Goal: Communication & Community: Ask a question

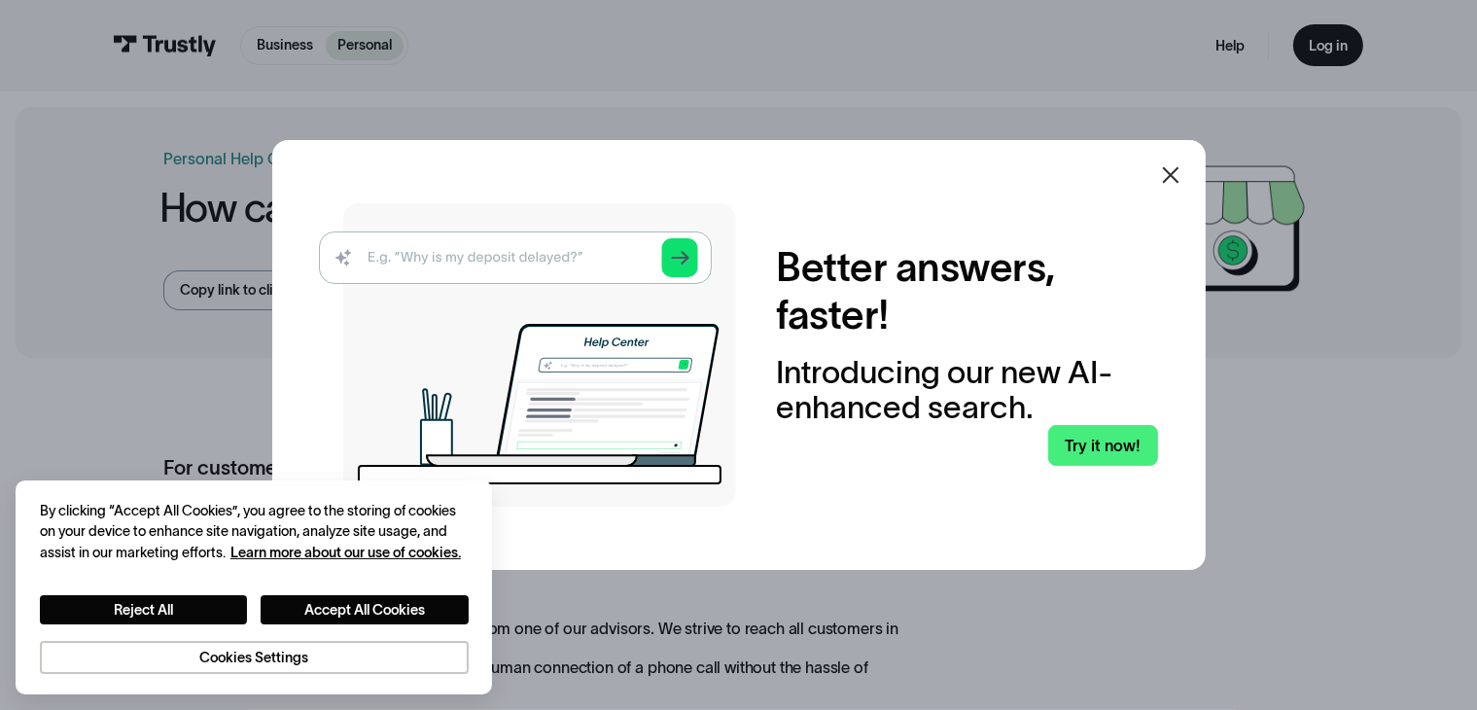
click at [1179, 178] on icon at bounding box center [1170, 174] width 23 height 23
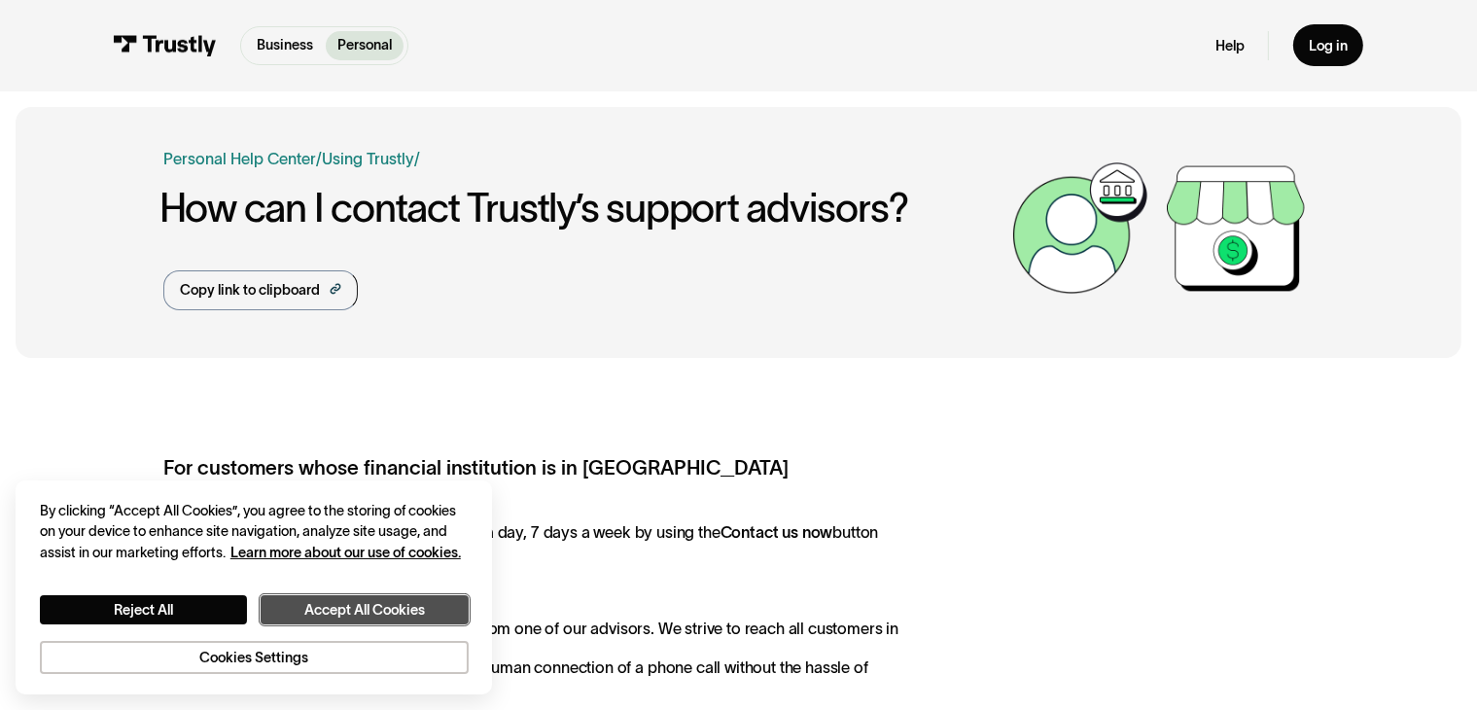
click at [368, 612] on button "Accept All Cookies" at bounding box center [364, 610] width 207 height 30
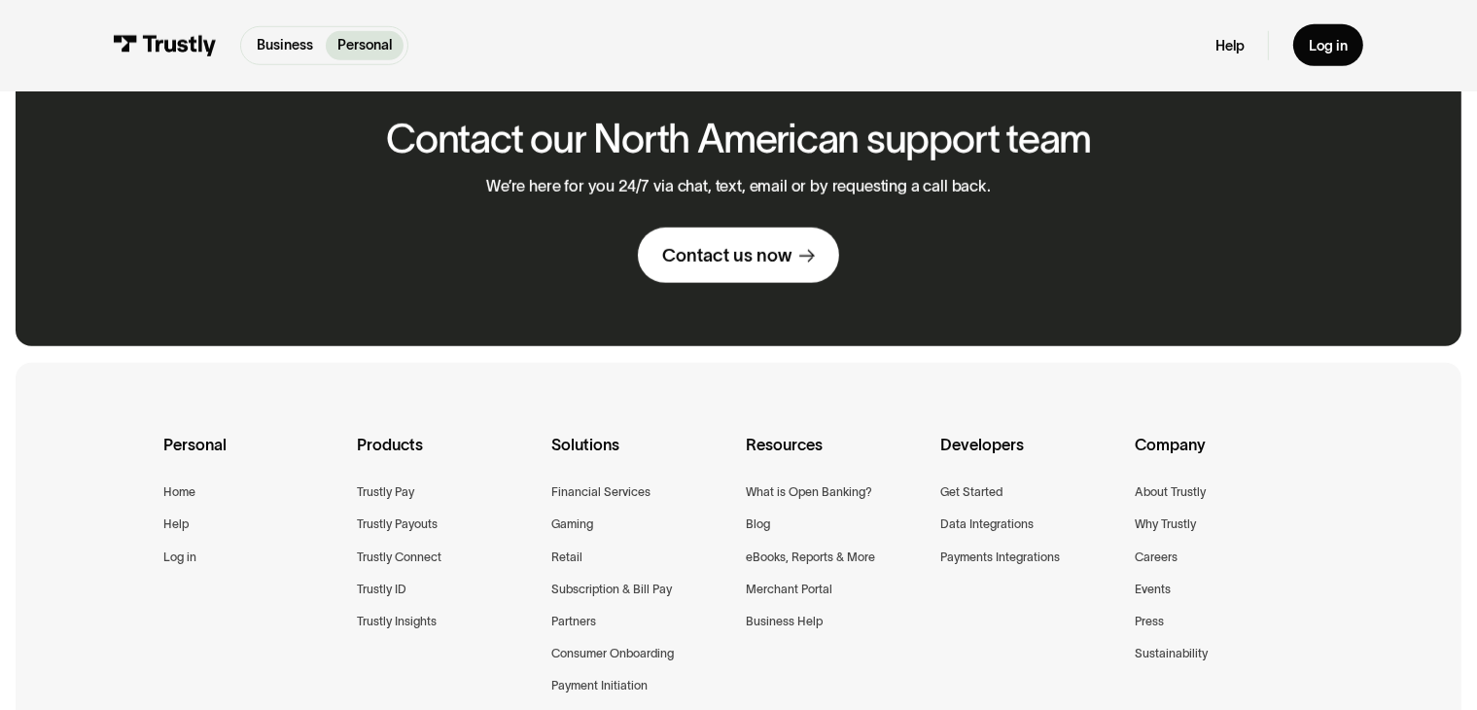
scroll to position [1458, 0]
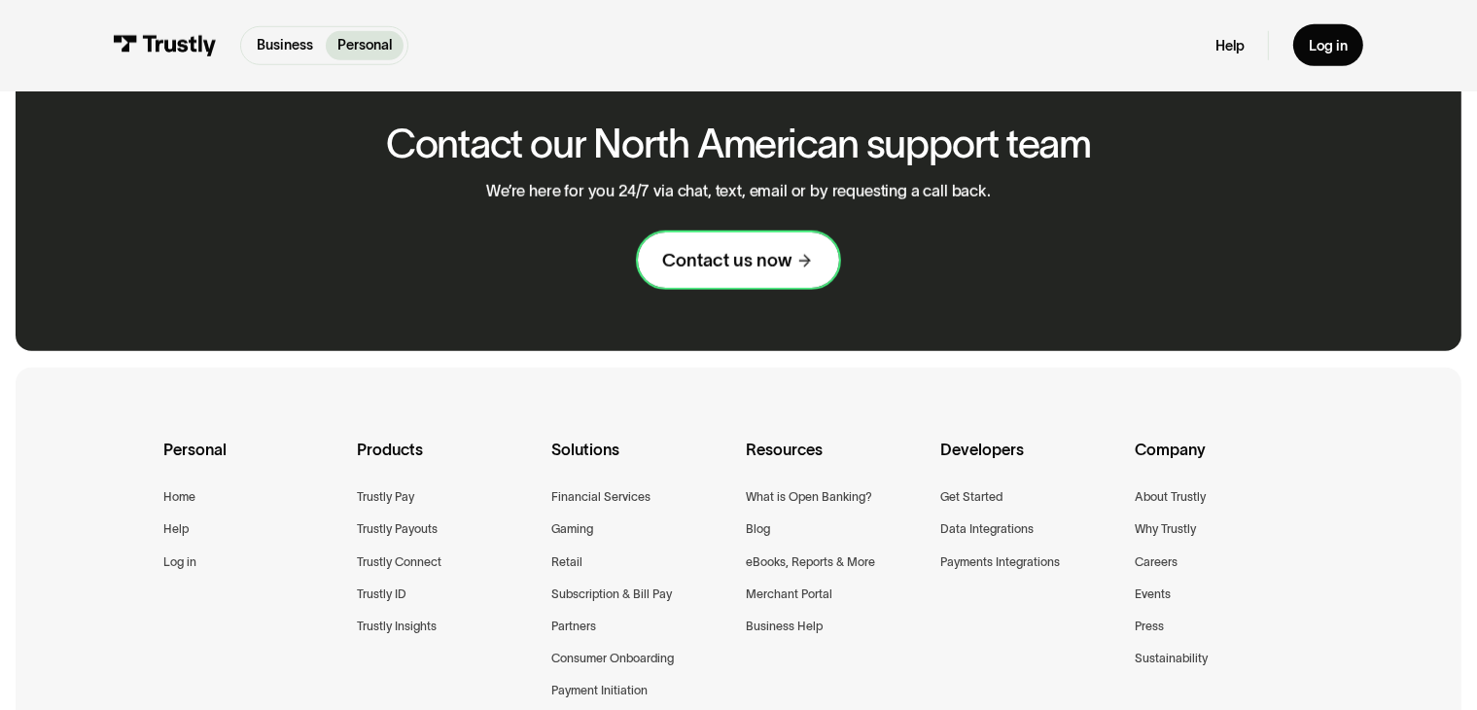
click at [743, 266] on div "Contact us now" at bounding box center [726, 260] width 129 height 23
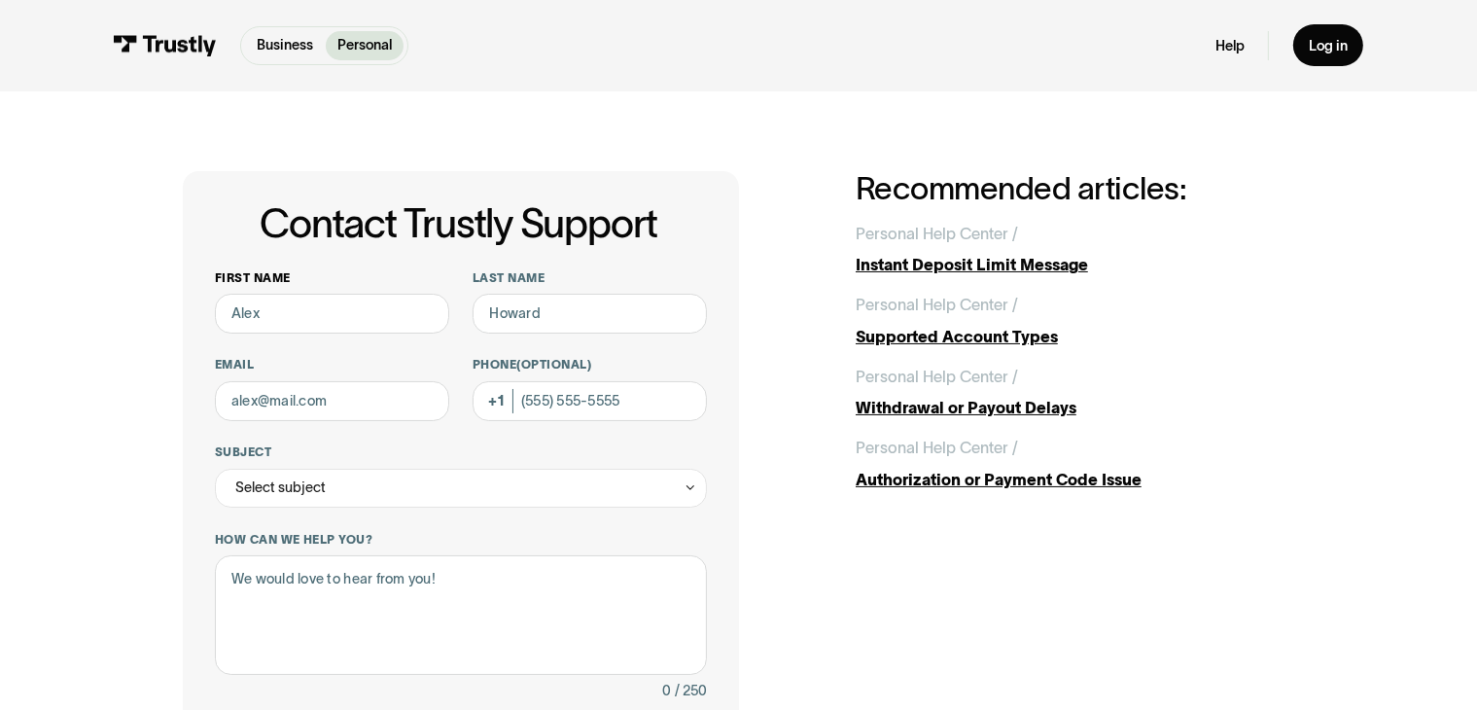
click at [340, 281] on label "First name" at bounding box center [332, 278] width 234 height 16
click at [340, 294] on input "First name" at bounding box center [332, 314] width 234 height 40
type input "ILona"
click at [504, 316] on input "Last name" at bounding box center [589, 314] width 234 height 40
type input "Rowley"
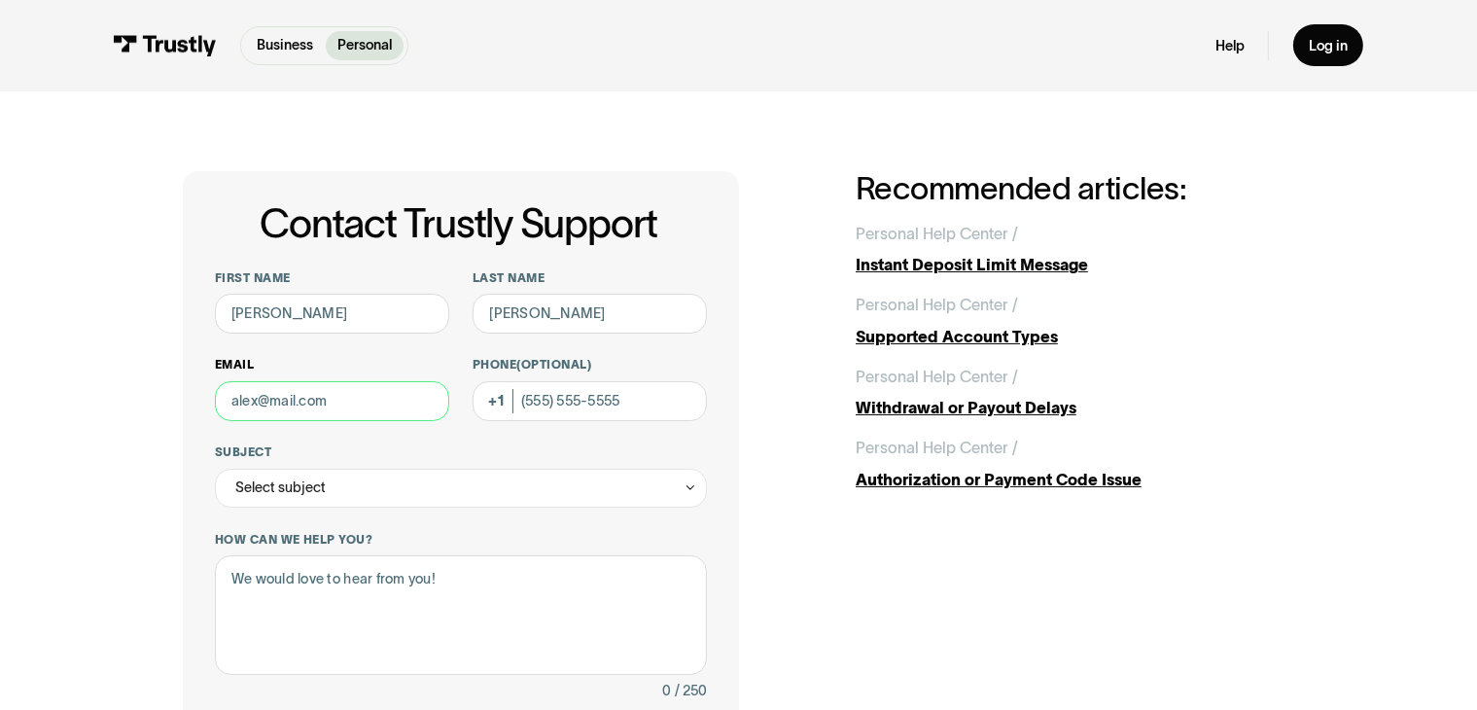
click at [345, 401] on input "Email" at bounding box center [332, 401] width 234 height 40
type input "irowley1212@gmail.com"
click at [572, 405] on input "Phone (Optional)" at bounding box center [589, 401] width 234 height 40
click at [496, 403] on div "Phone (Optional)" at bounding box center [589, 388] width 234 height 63
click at [575, 401] on input "Phone (Optional)" at bounding box center [589, 401] width 234 height 40
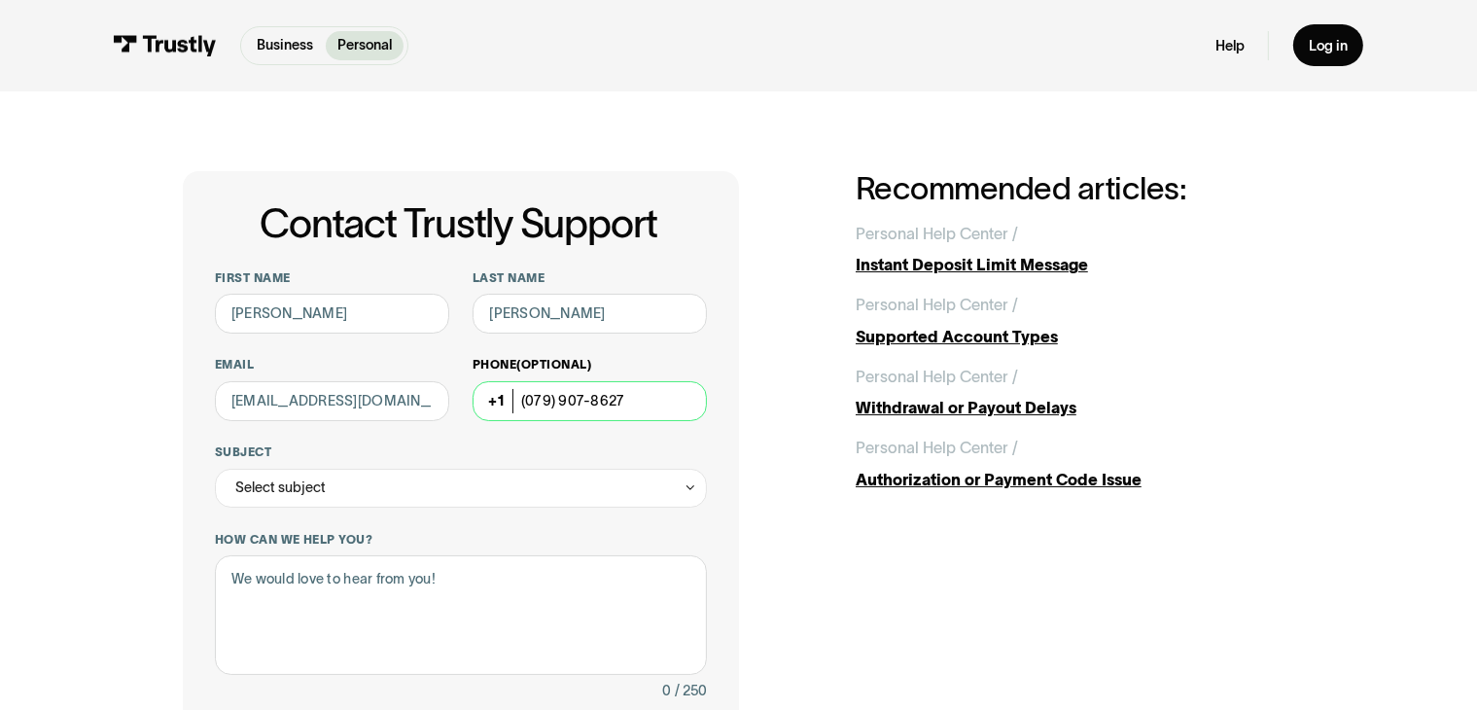
type input "(079) 907-8627"
drag, startPoint x: 502, startPoint y: 399, endPoint x: 437, endPoint y: 398, distance: 64.2
click at [437, 398] on div "First name ILona Last name Rowley Email irowley1212@gmail.com Phone (Optional) …" at bounding box center [461, 622] width 492 height 705
click at [552, 424] on div "First name ILona Last name Rowley Email irowley1212@gmail.com Phone (Optional) …" at bounding box center [461, 622] width 492 height 705
click at [521, 403] on input "(079) 907-8627" at bounding box center [589, 401] width 234 height 40
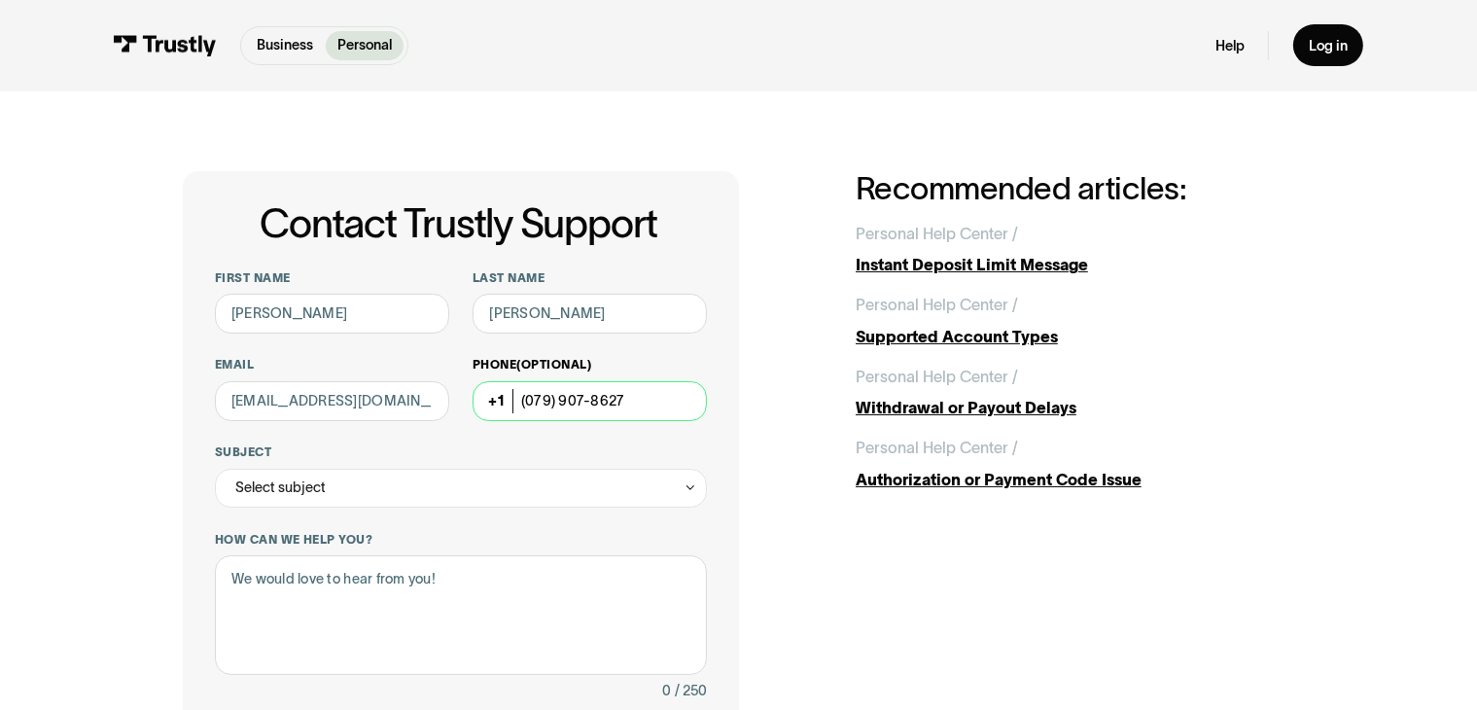
drag, startPoint x: 655, startPoint y: 399, endPoint x: 476, endPoint y: 395, distance: 178.9
click at [476, 395] on input "(079) 907-8627" at bounding box center [589, 401] width 234 height 40
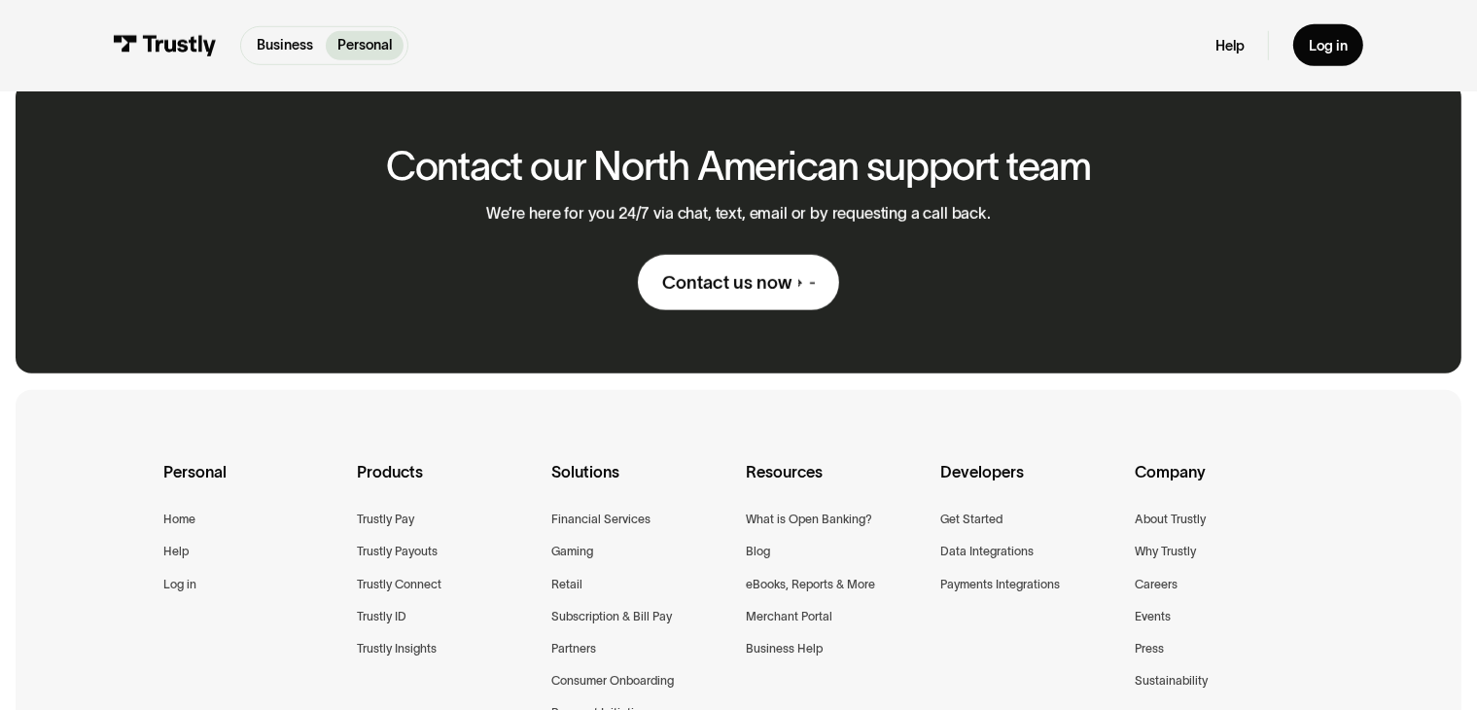
scroll to position [1458, 0]
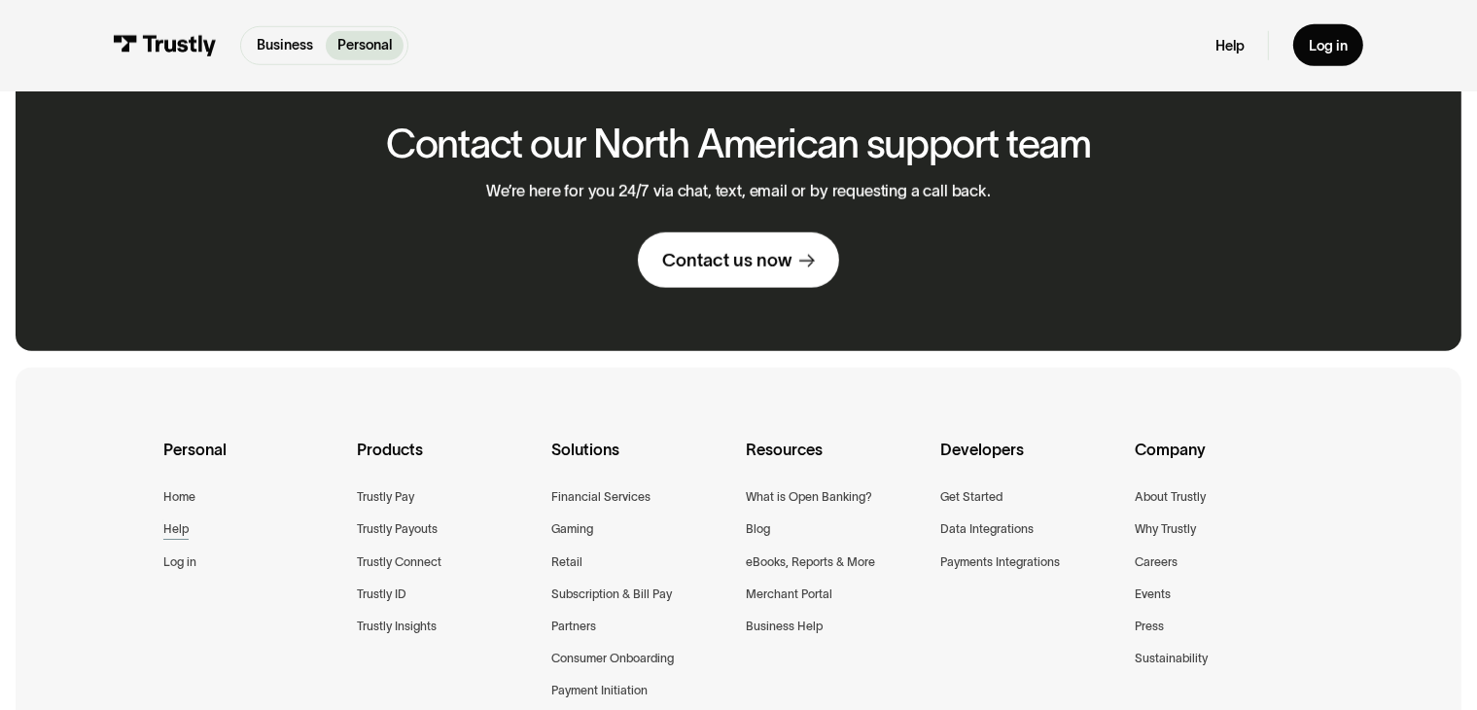
click at [163, 538] on div "Help" at bounding box center [175, 528] width 25 height 20
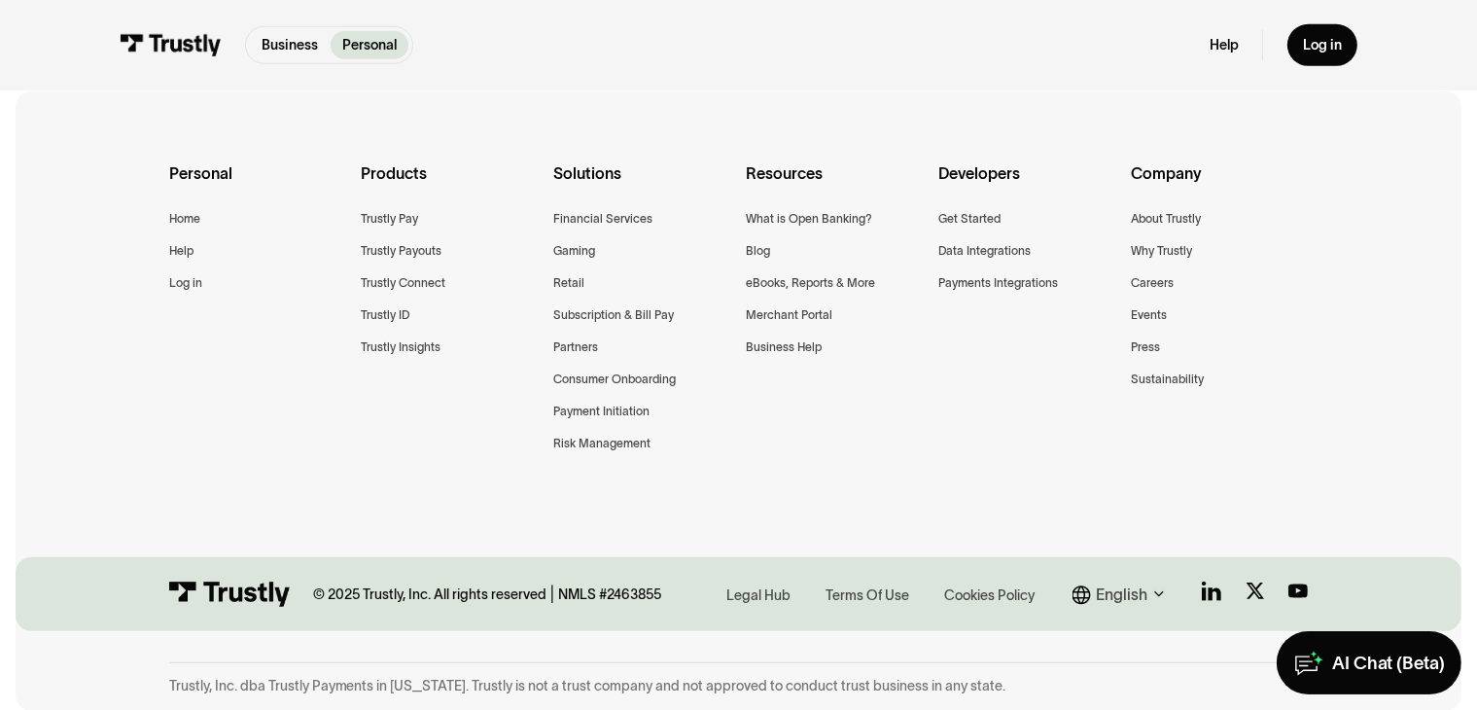
scroll to position [1579, 0]
click at [1138, 588] on div "English" at bounding box center [1122, 593] width 52 height 24
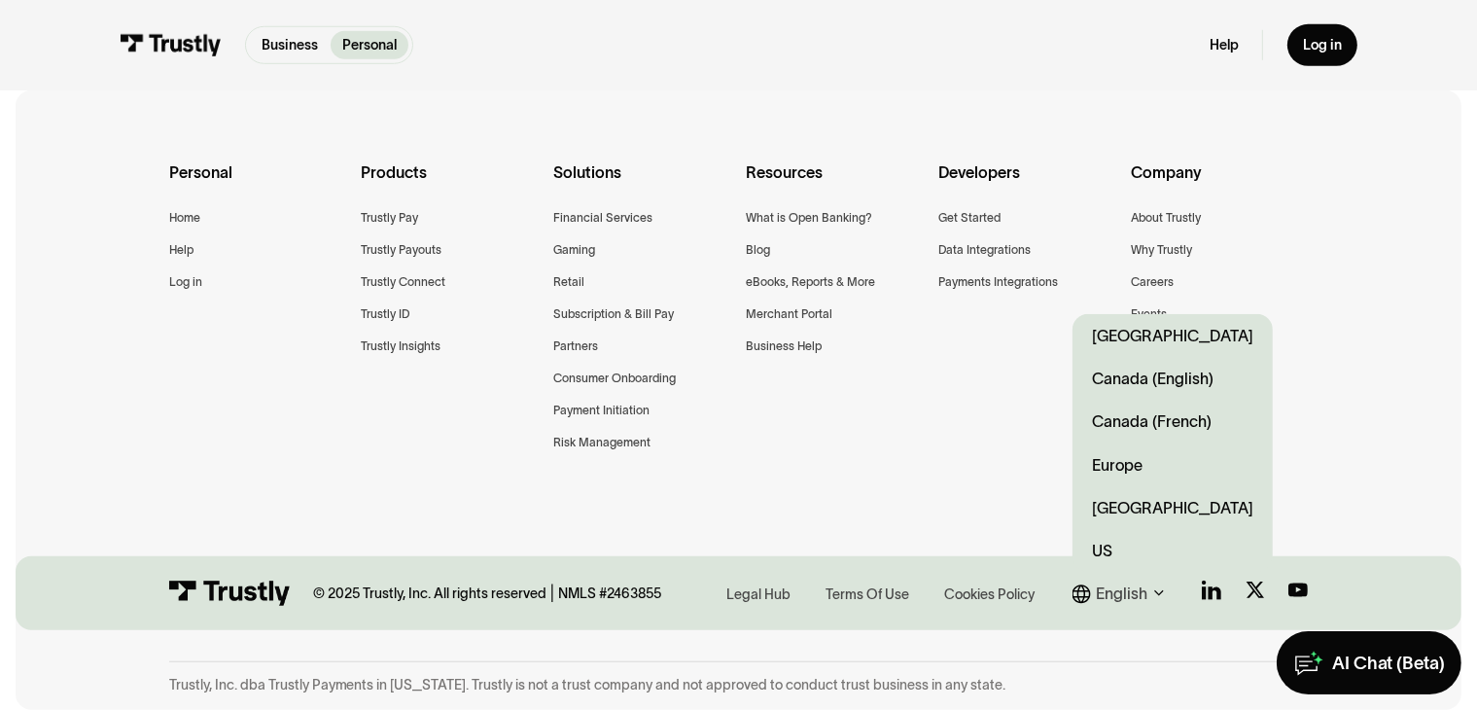
click at [924, 466] on div "Personal Home Help Log in Products Trustly Pay Trustly Payouts Trustly Connect …" at bounding box center [738, 330] width 1139 height 481
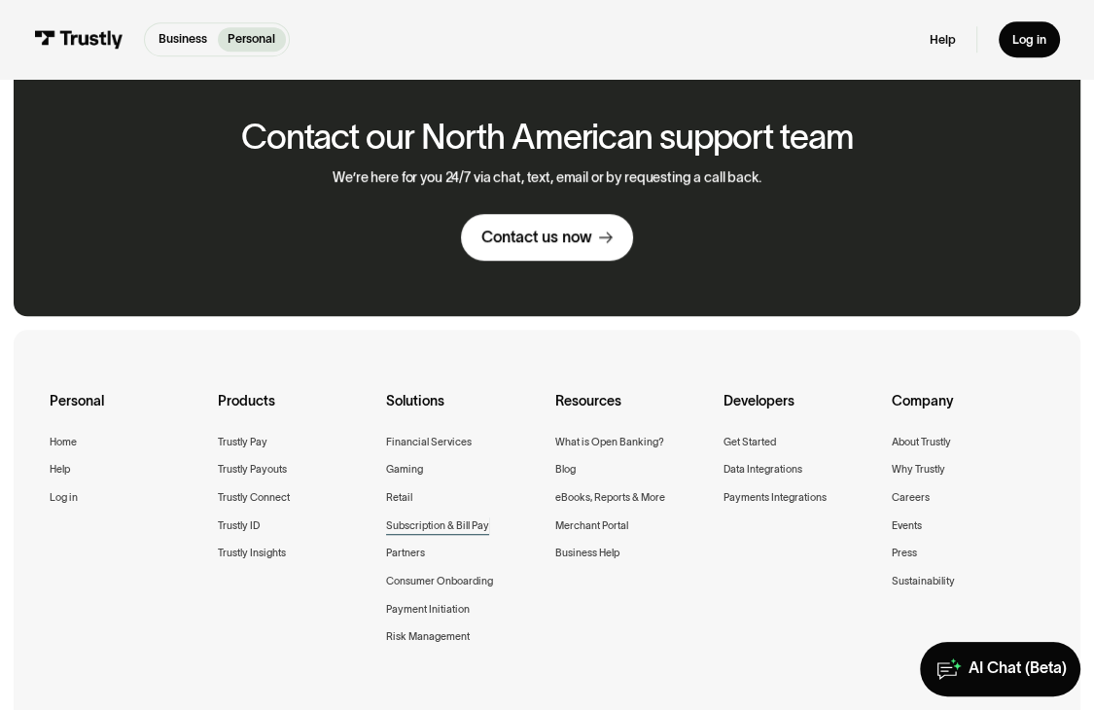
scroll to position [1166, 0]
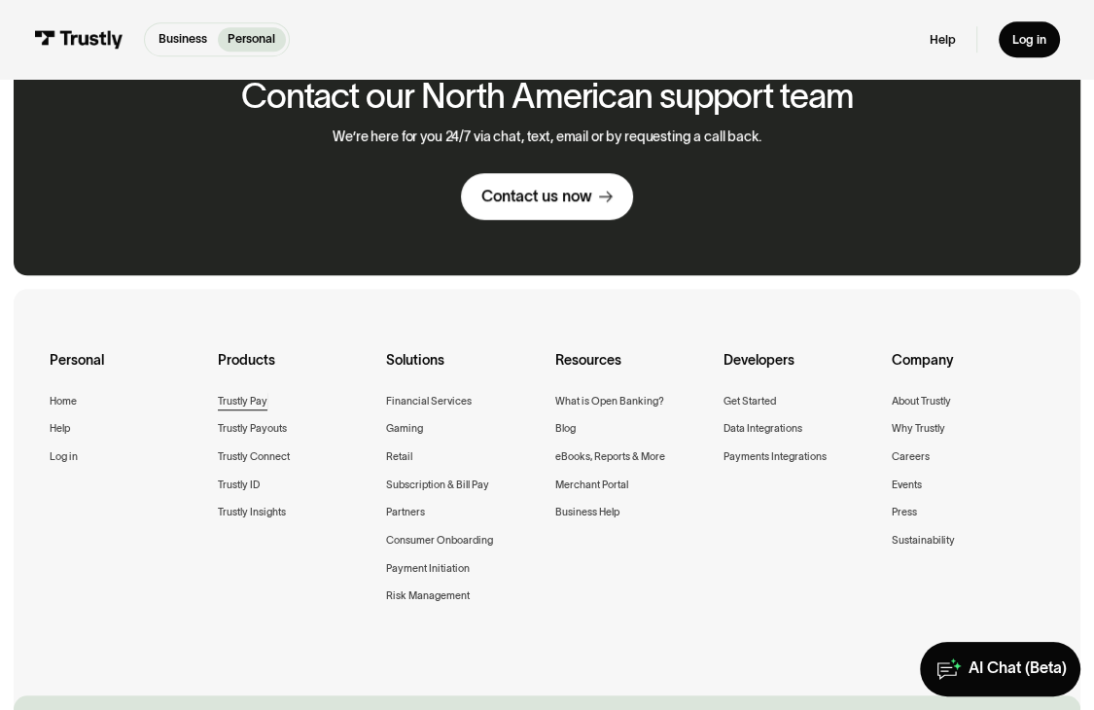
click at [241, 404] on div "Trustly Pay" at bounding box center [243, 400] width 50 height 17
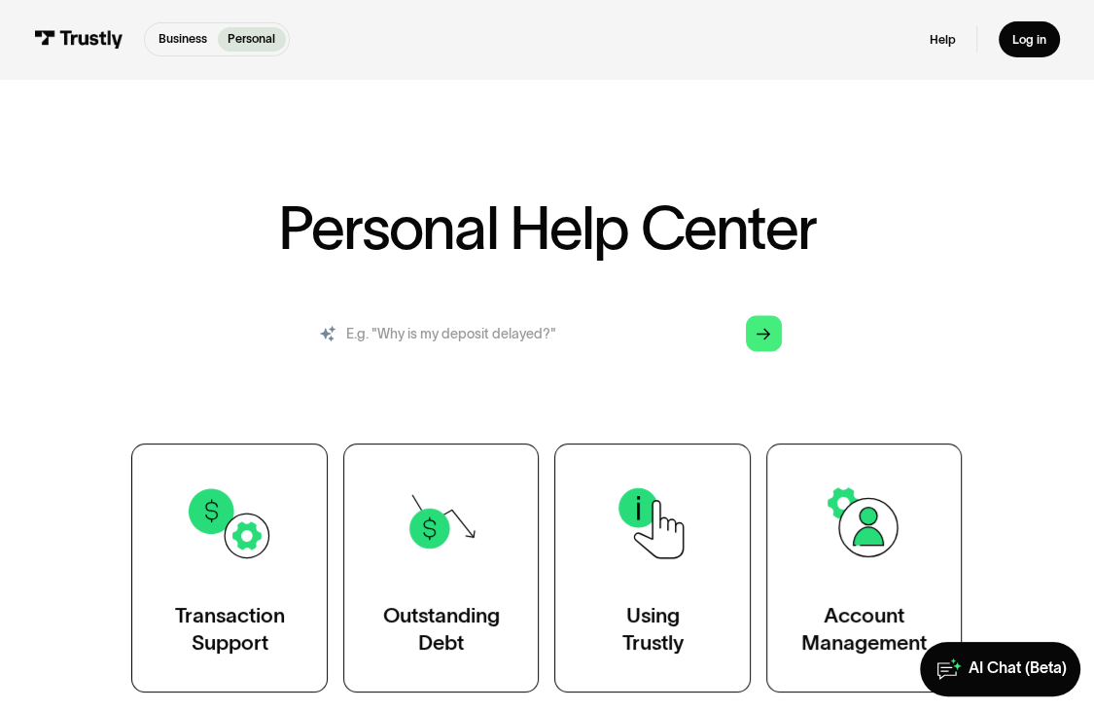
click at [531, 342] on input "search" at bounding box center [546, 333] width 497 height 54
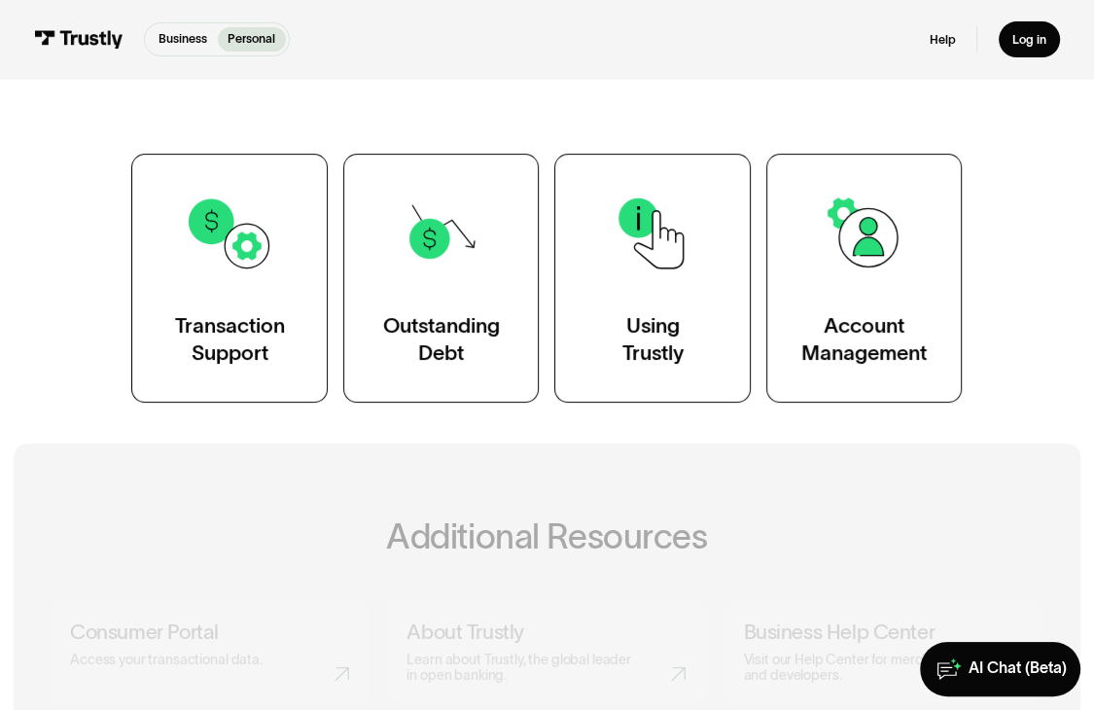
scroll to position [292, 0]
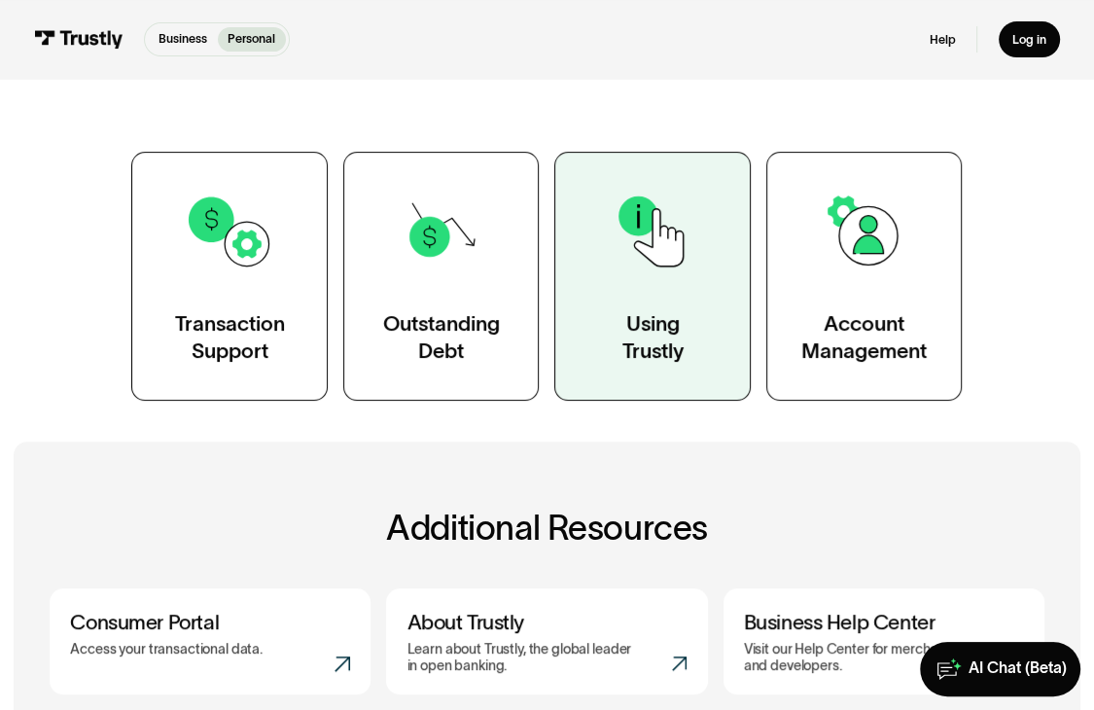
click at [673, 237] on img at bounding box center [652, 231] width 89 height 89
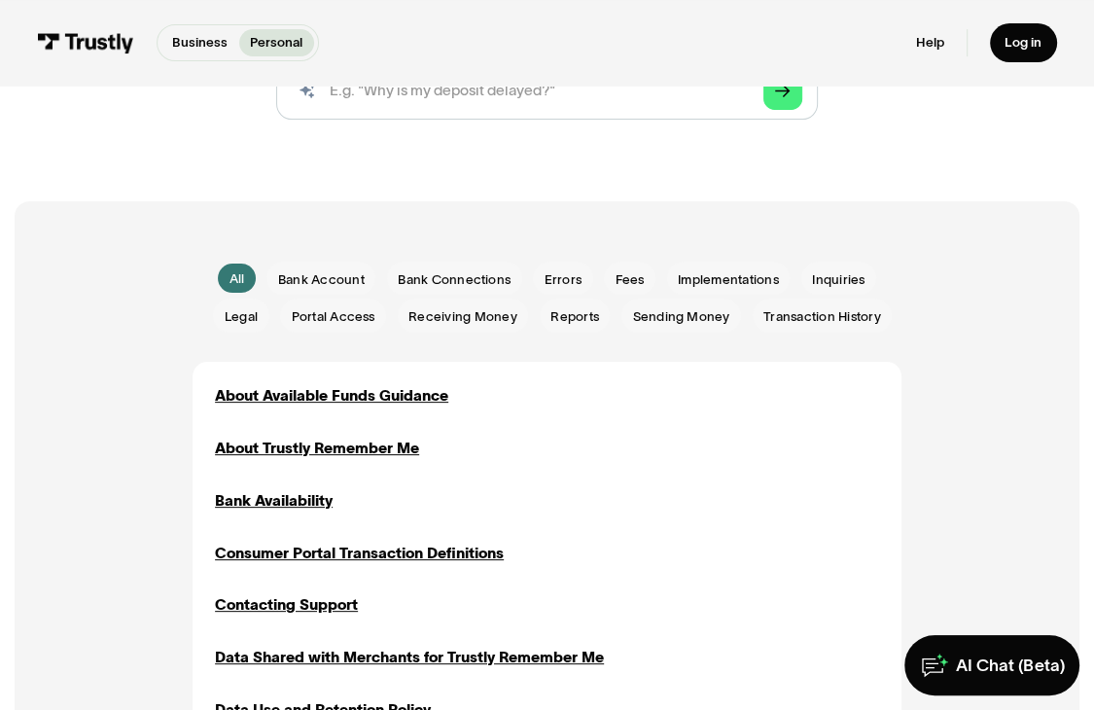
scroll to position [389, 0]
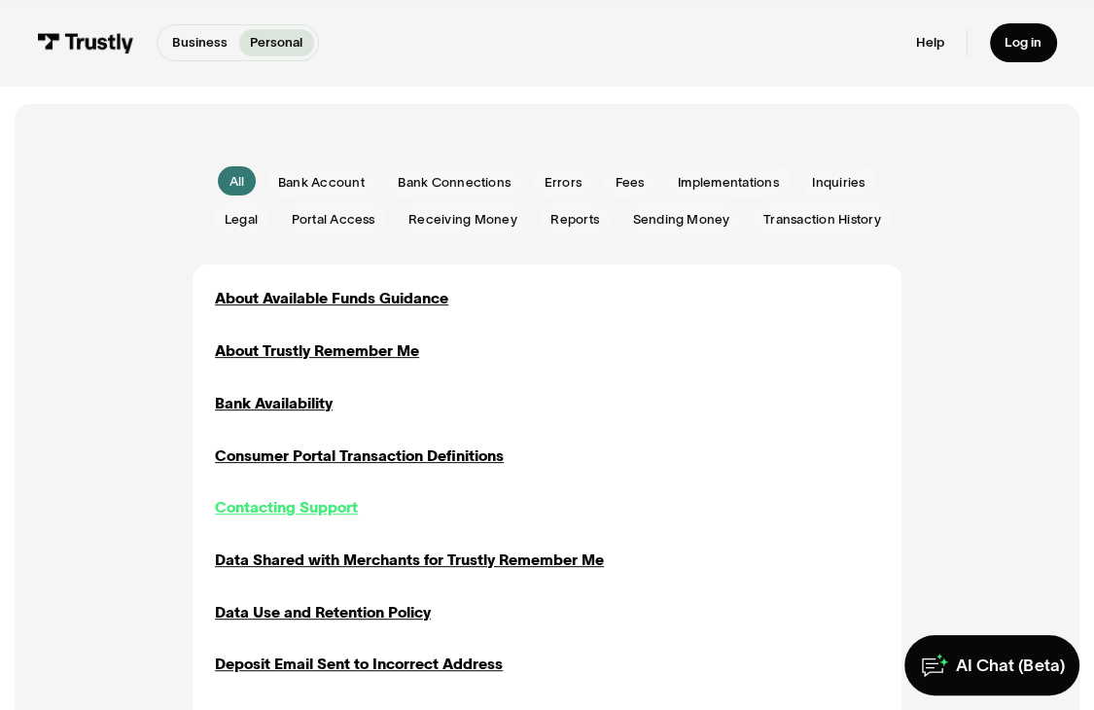
click at [306, 509] on div "Contacting Support" at bounding box center [286, 507] width 143 height 22
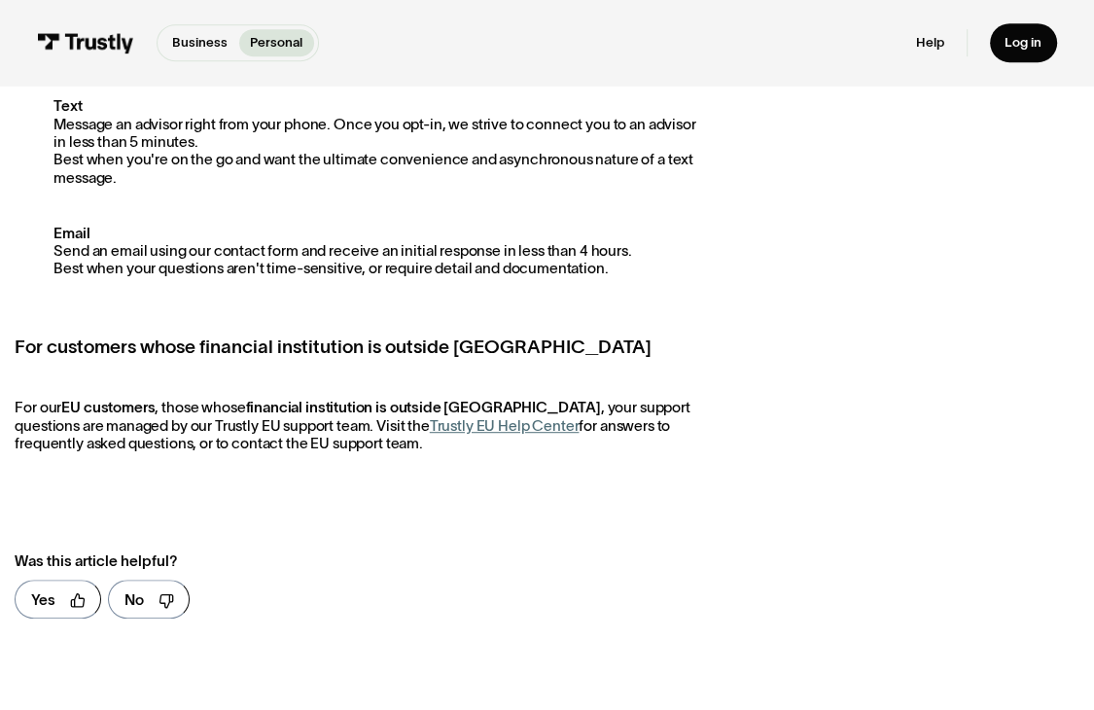
scroll to position [778, 0]
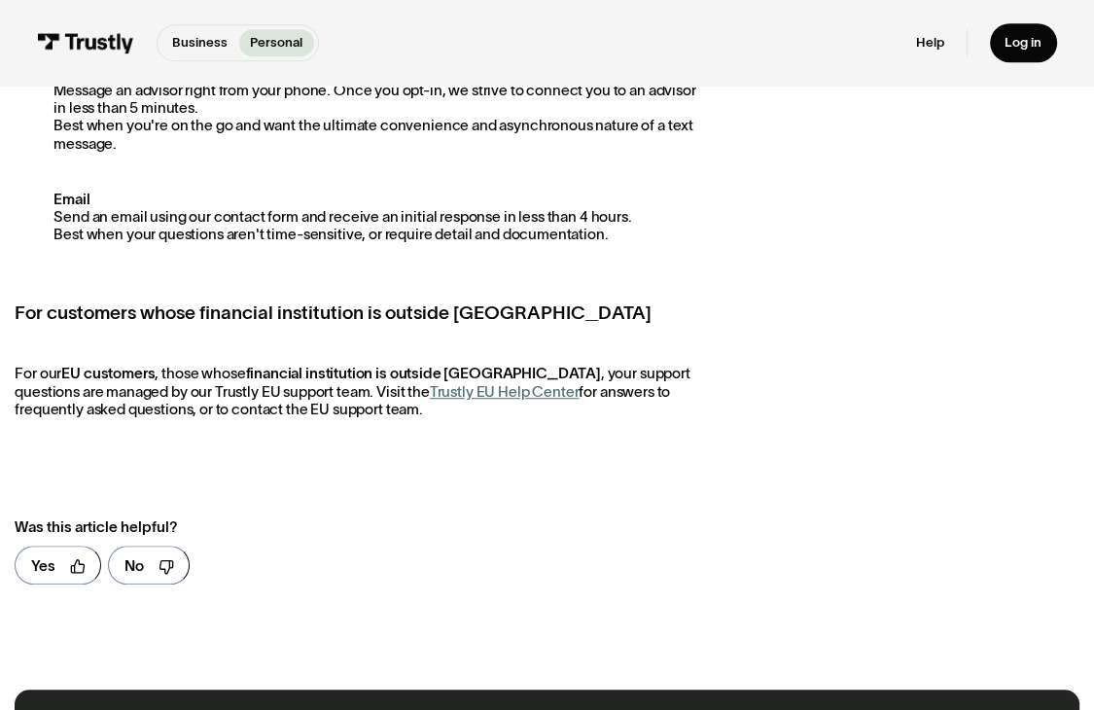
click at [492, 397] on link "Trustly EU Help Center" at bounding box center [505, 391] width 150 height 17
